Goal: Task Accomplishment & Management: Use online tool/utility

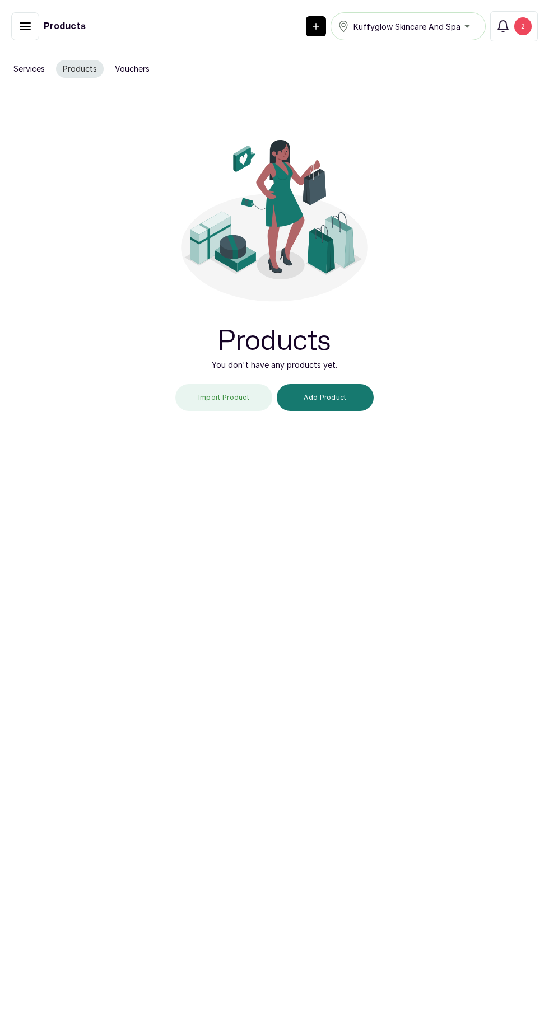
click at [522, 26] on div "2" at bounding box center [522, 26] width 17 height 18
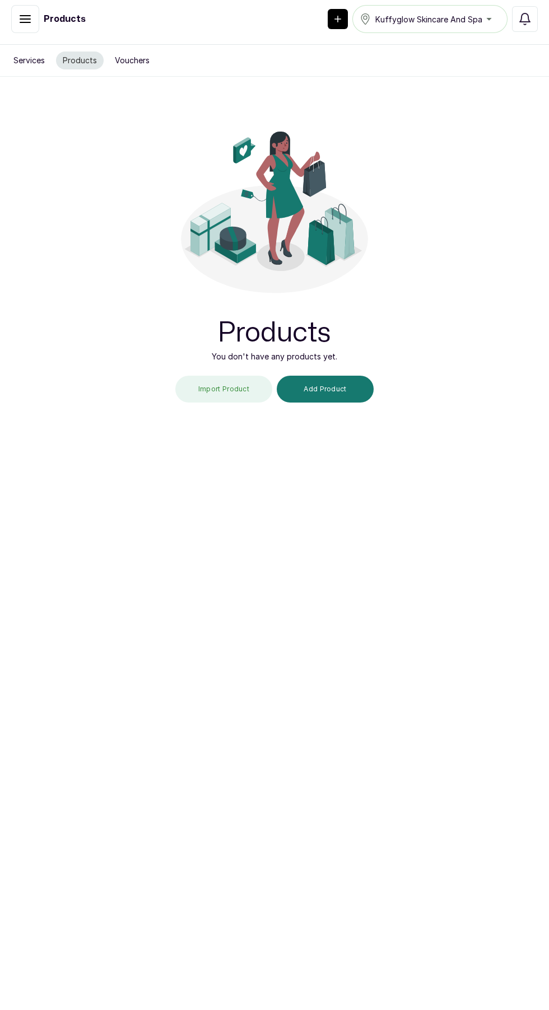
scroll to position [77, 0]
click at [235, 376] on button "Import Product" at bounding box center [223, 389] width 97 height 27
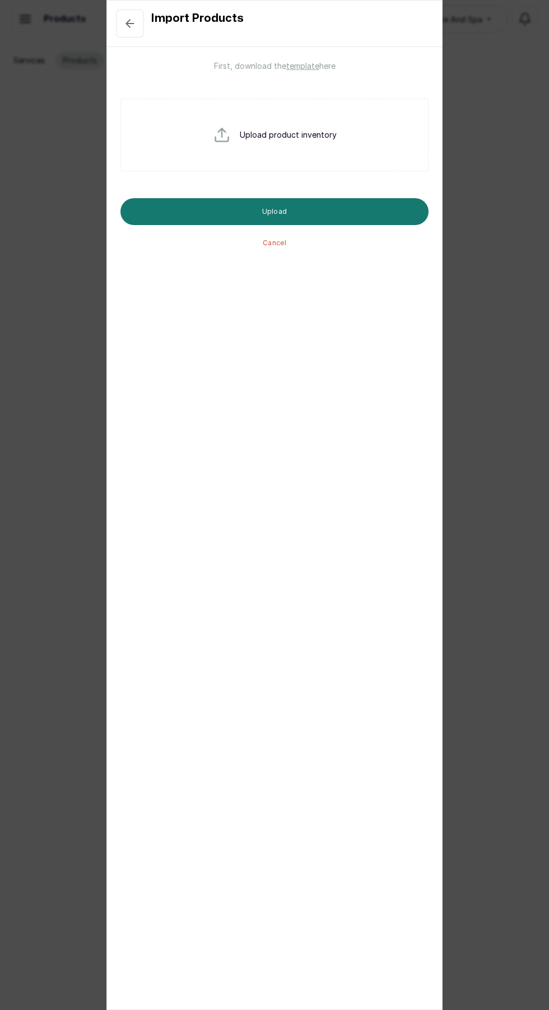
click at [306, 136] on p "Upload product inventory" at bounding box center [288, 134] width 97 height 11
click at [232, 138] on input "file" at bounding box center [249, 153] width 72 height 54
type input "C:\fakepath\Kuffyglow_Skincare_Products (1).csv"
click at [355, 205] on button "Upload" at bounding box center [274, 211] width 308 height 27
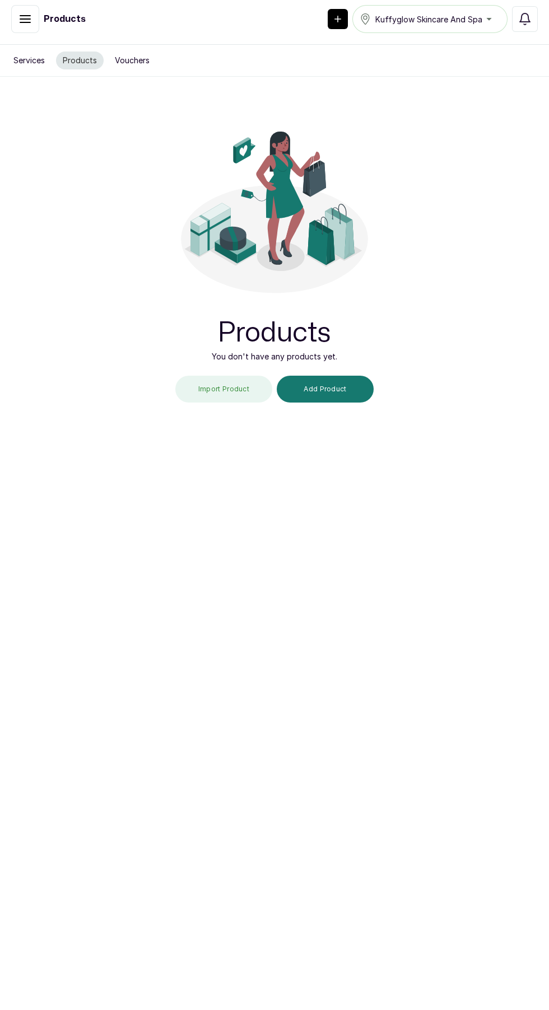
scroll to position [0, 0]
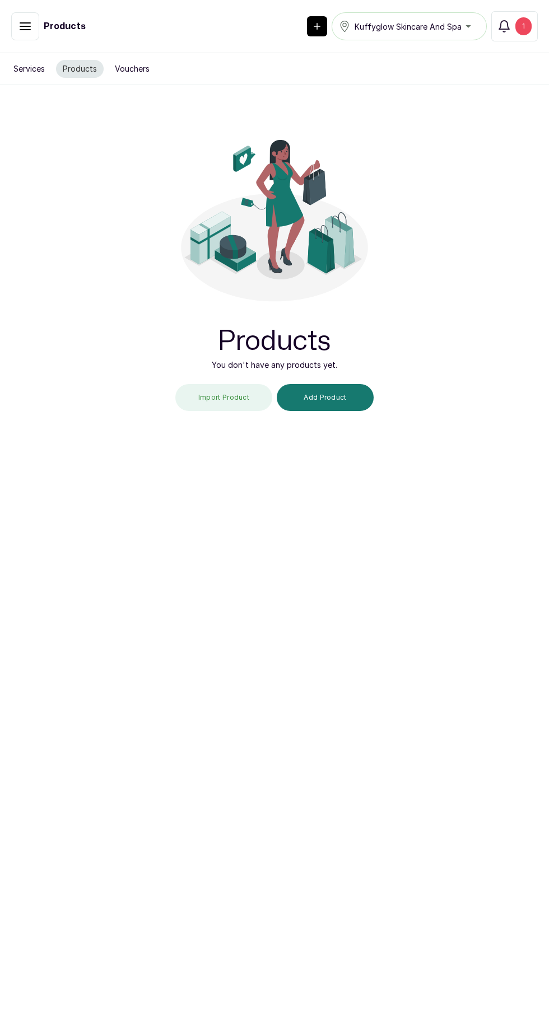
click at [523, 26] on div "1" at bounding box center [523, 26] width 16 height 18
